Goal: Answer question/provide support

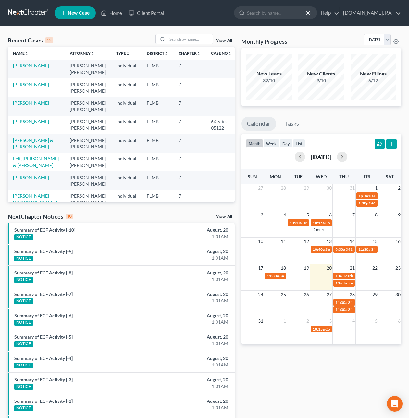
click at [22, 12] on link at bounding box center [29, 13] width 42 height 12
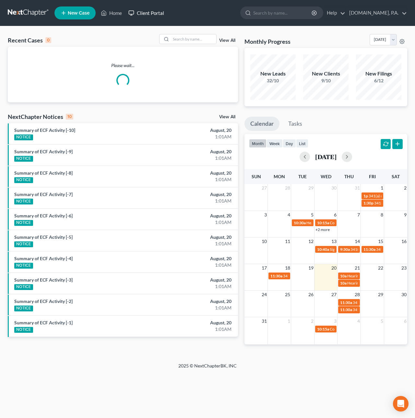
click at [142, 12] on link "Client Portal" at bounding box center [146, 13] width 42 height 12
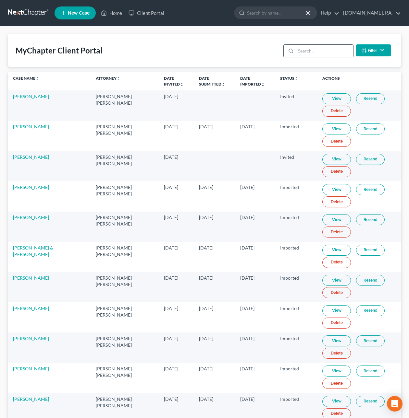
click at [303, 45] on input "search" at bounding box center [323, 51] width 57 height 12
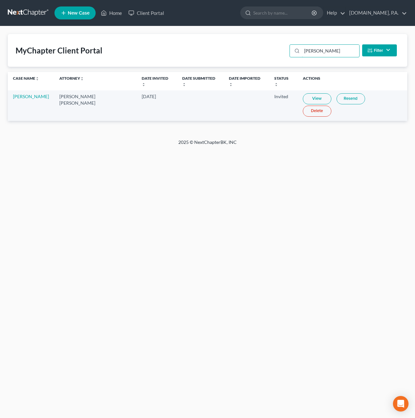
type input "dennin"
click at [340, 93] on link "Resend" at bounding box center [351, 98] width 29 height 11
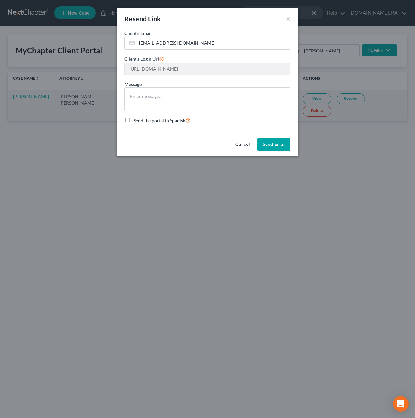
click at [241, 144] on button "Cancel" at bounding box center [242, 144] width 25 height 13
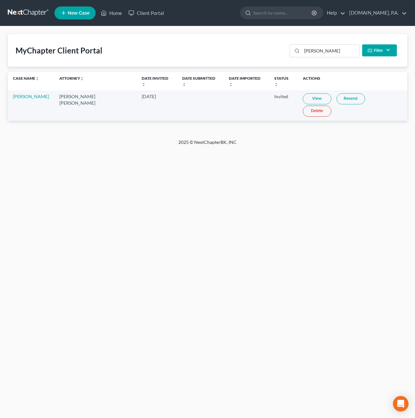
click at [303, 93] on link "View" at bounding box center [317, 98] width 29 height 11
click at [32, 12] on link at bounding box center [29, 13] width 42 height 12
